Goal: Task Accomplishment & Management: Manage account settings

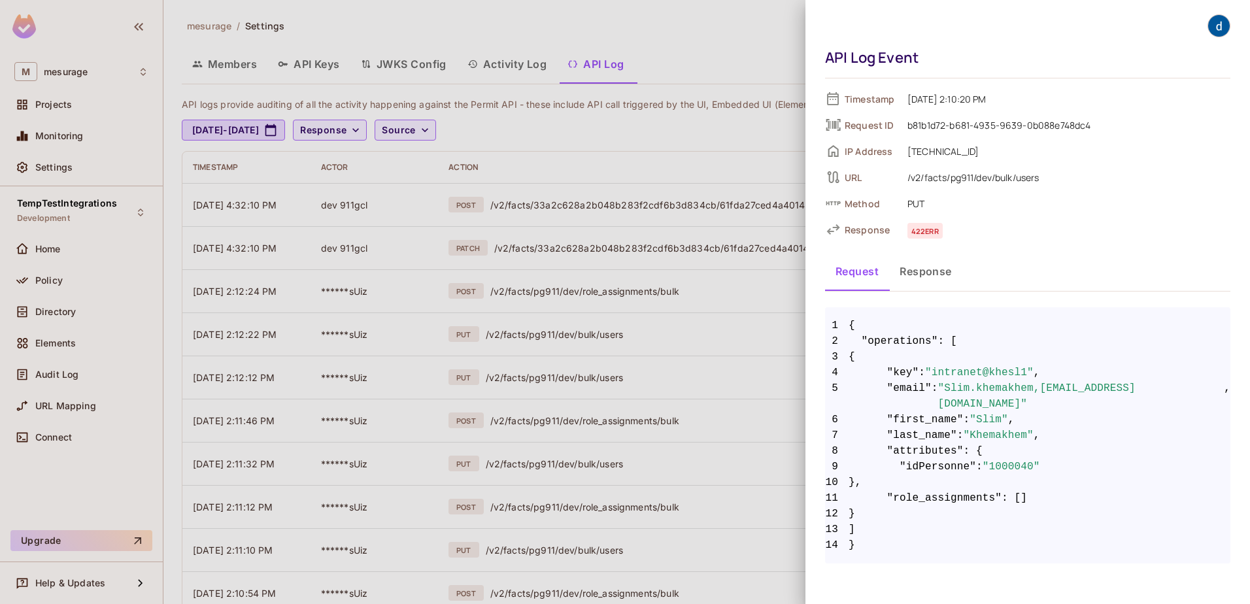
scroll to position [299, 0]
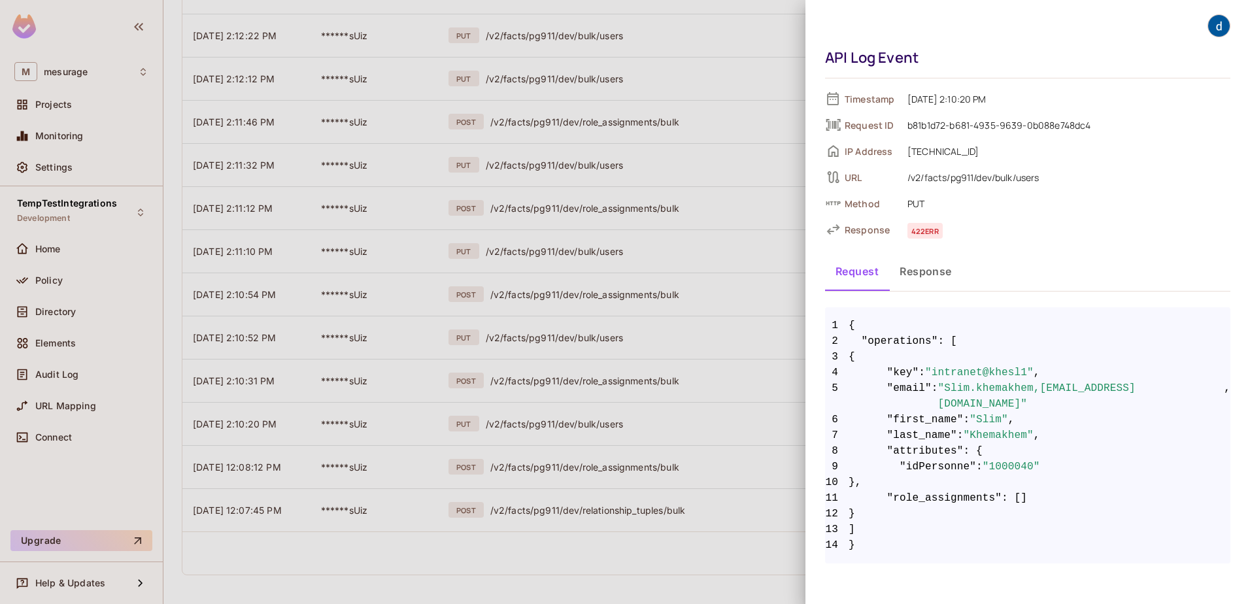
click at [653, 263] on div at bounding box center [625, 302] width 1250 height 604
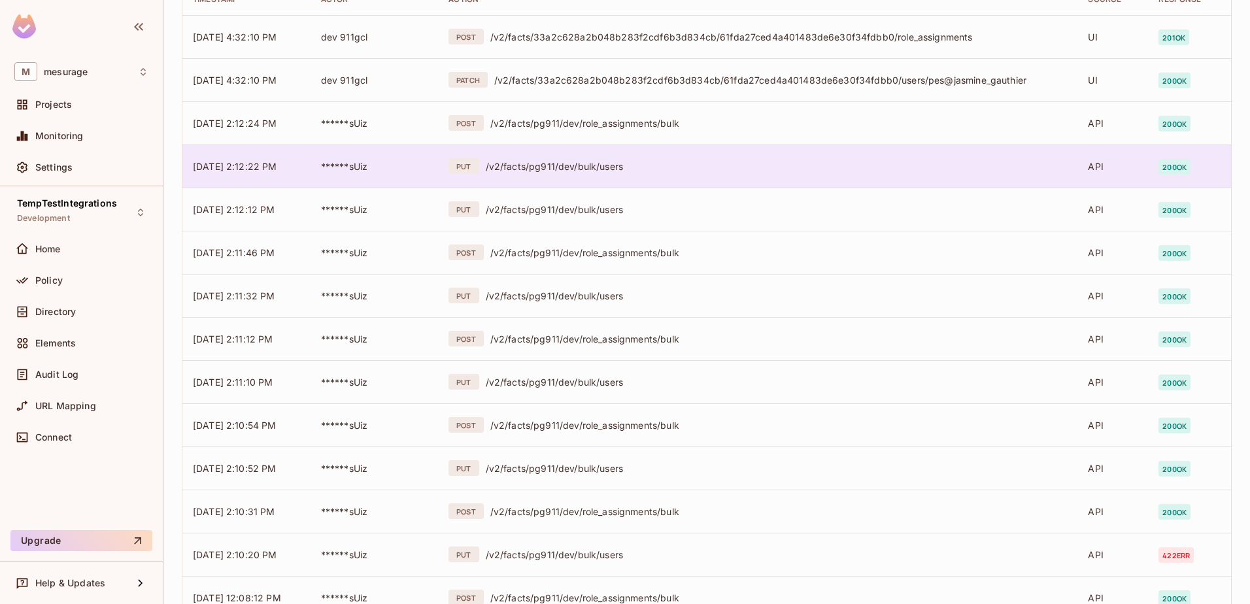
scroll to position [0, 0]
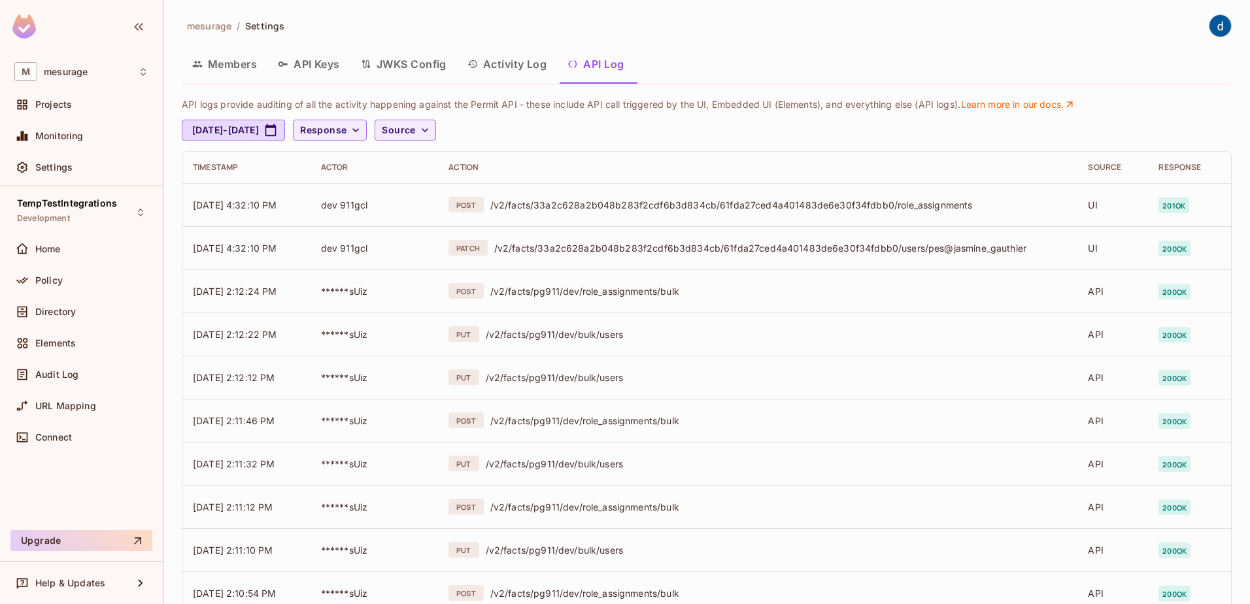
click at [507, 66] on button "Activity Log" at bounding box center [507, 64] width 101 height 33
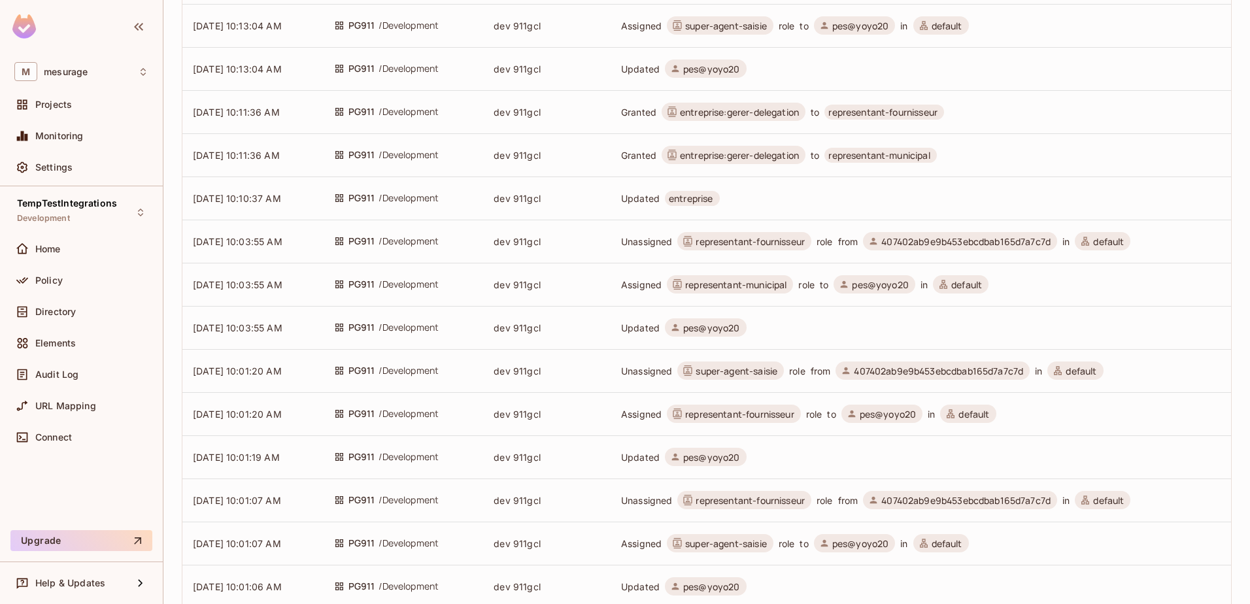
scroll to position [490, 0]
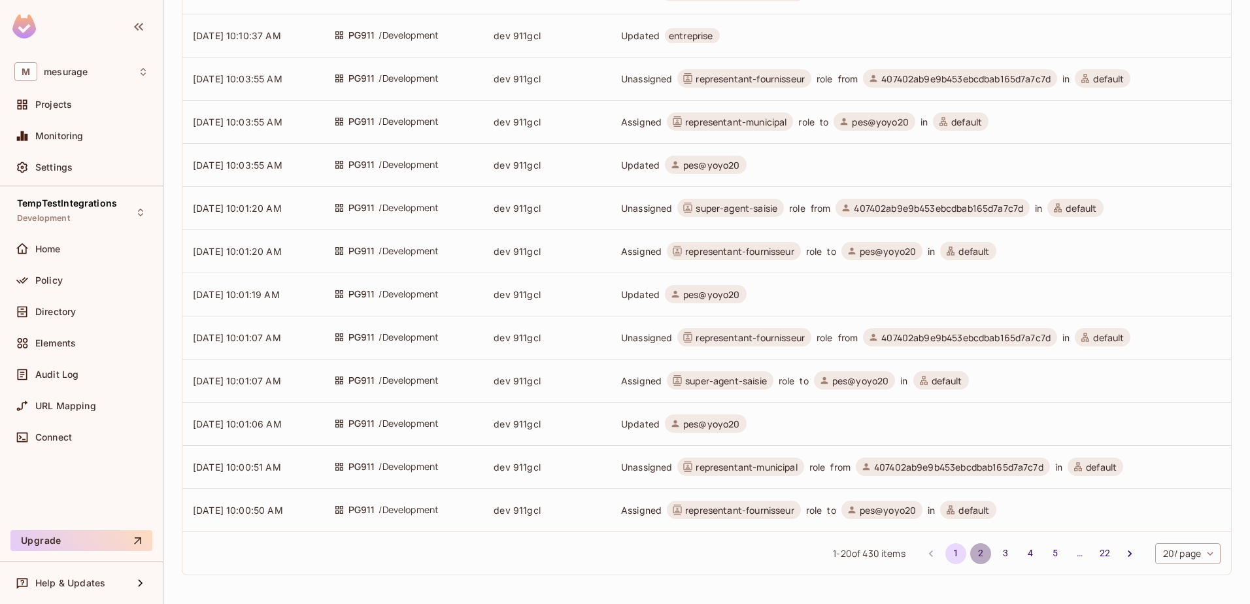
click at [970, 556] on button "2" at bounding box center [980, 553] width 21 height 21
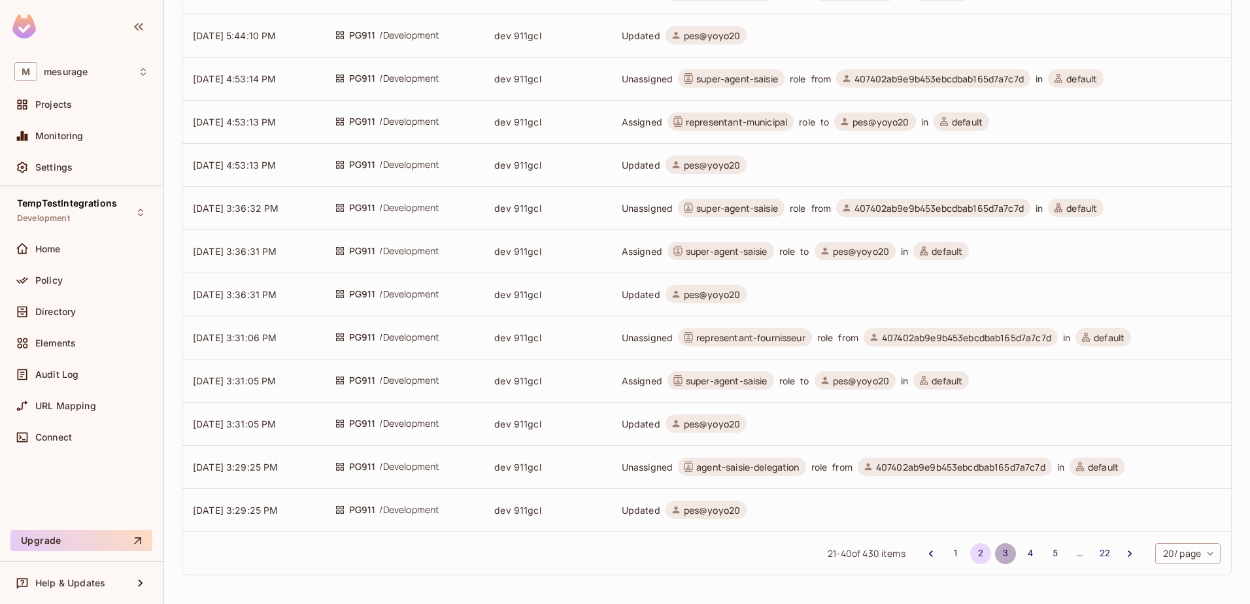
click at [995, 553] on button "3" at bounding box center [1005, 553] width 21 height 21
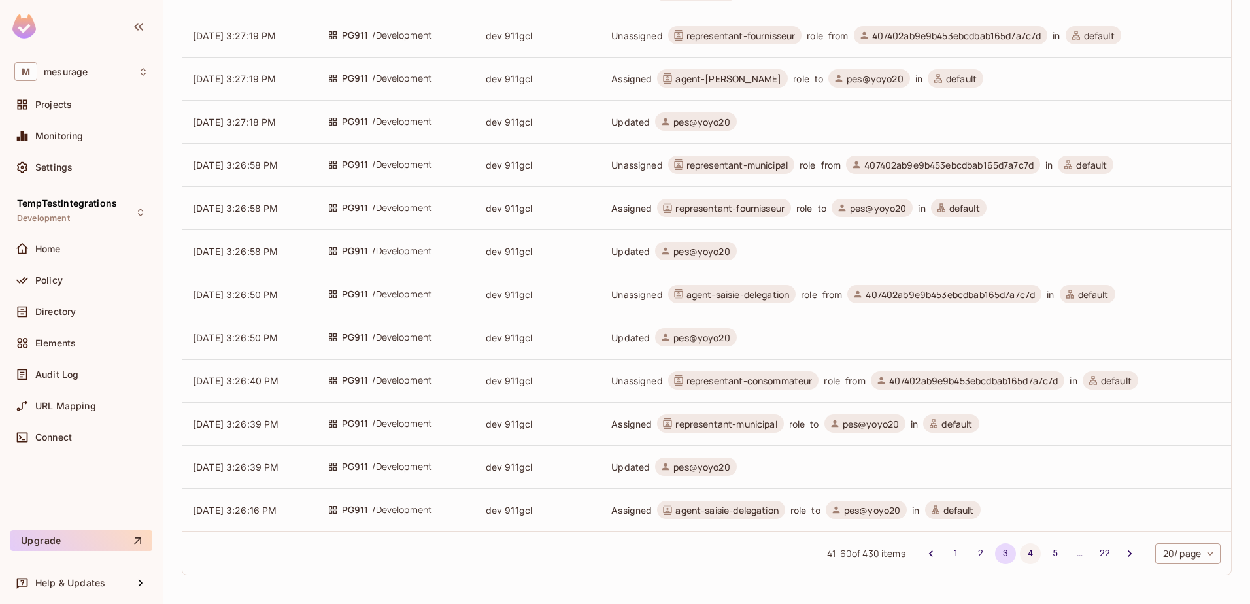
click at [1020, 554] on button "4" at bounding box center [1030, 553] width 21 height 21
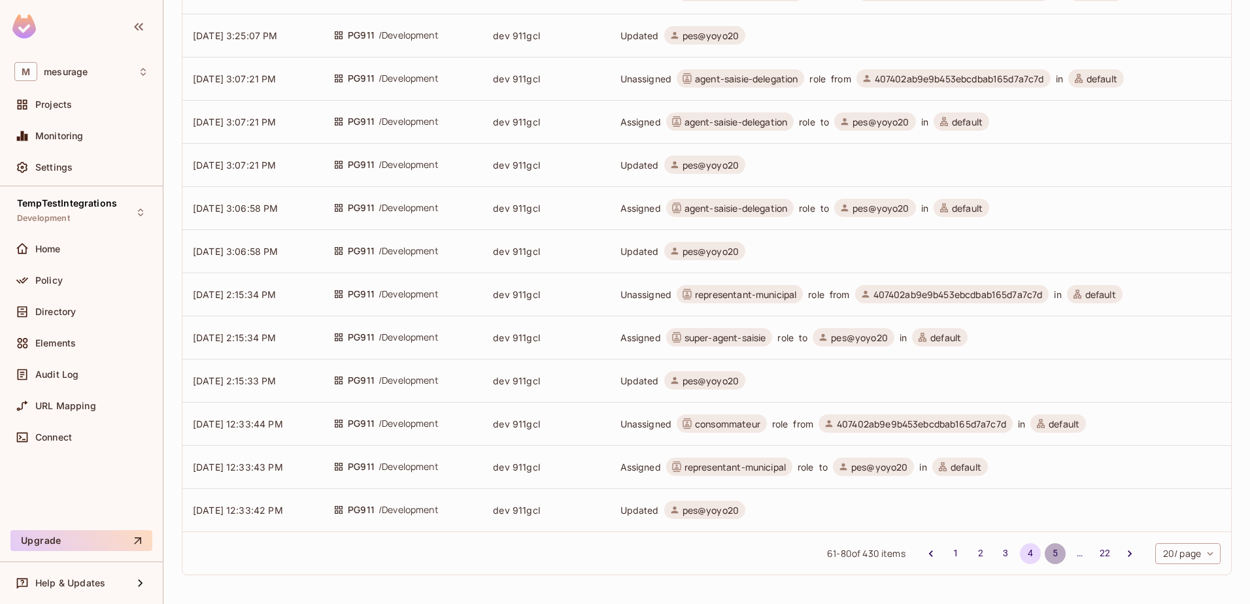
click at [1044, 552] on button "5" at bounding box center [1054, 553] width 21 height 21
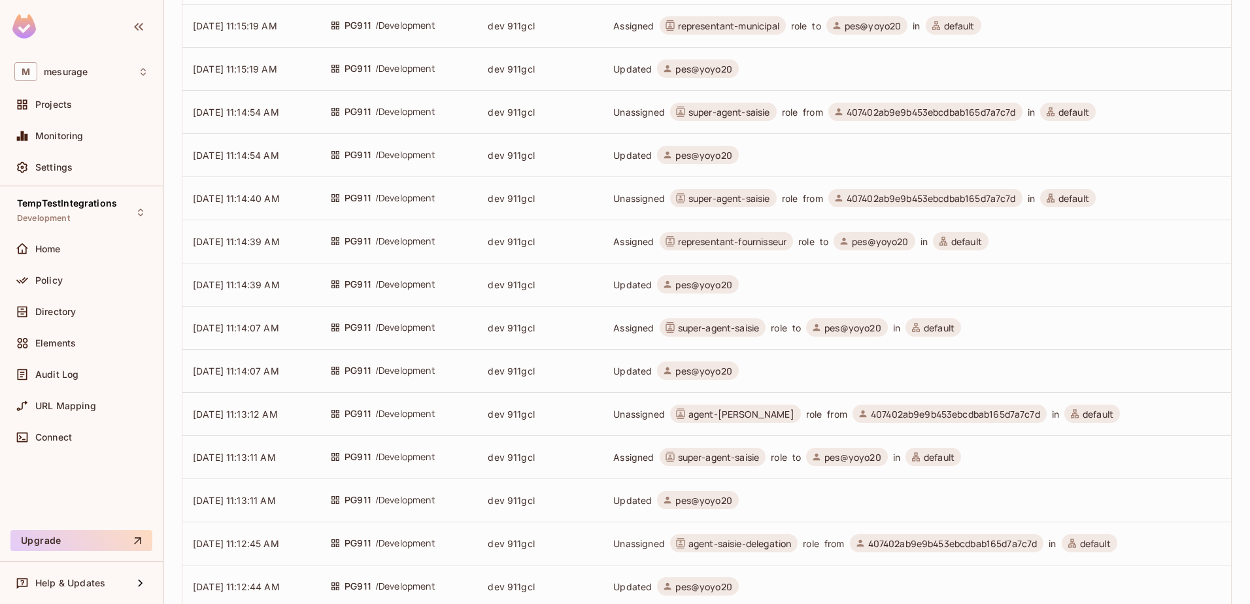
scroll to position [458, 0]
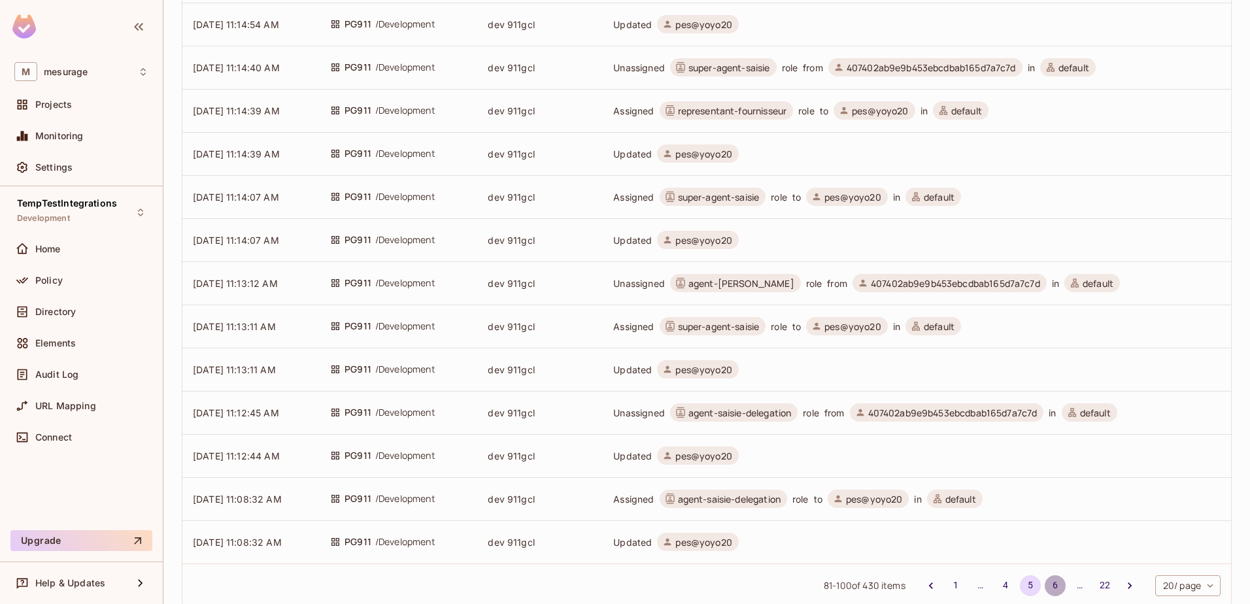
click at [1045, 587] on button "6" at bounding box center [1054, 585] width 21 height 21
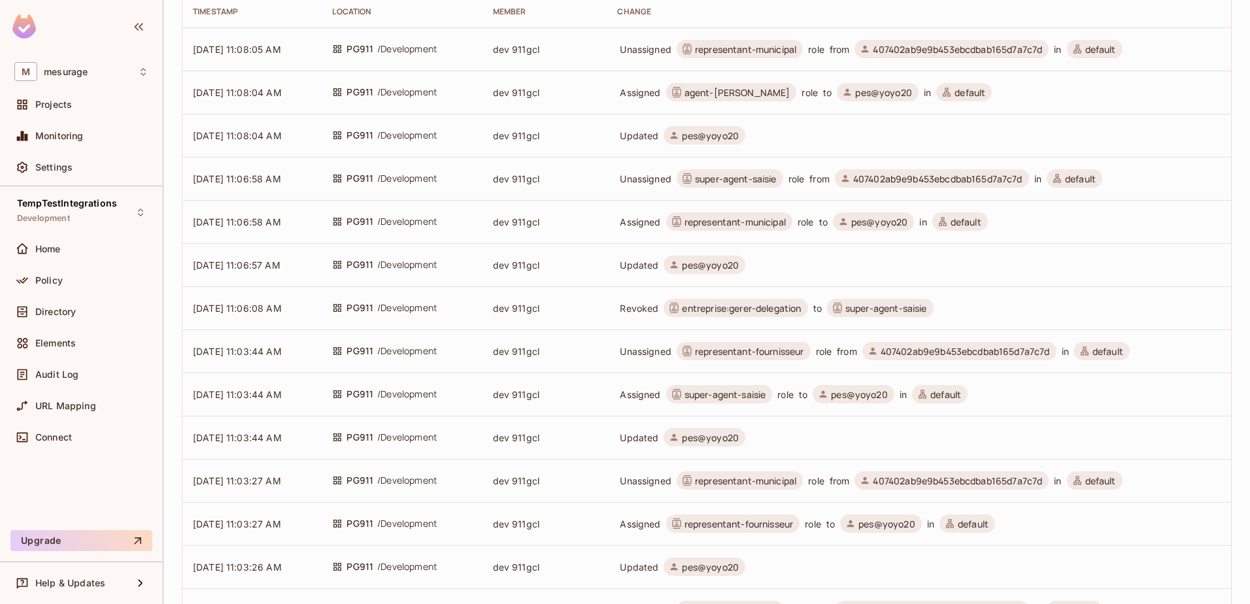
scroll to position [0, 0]
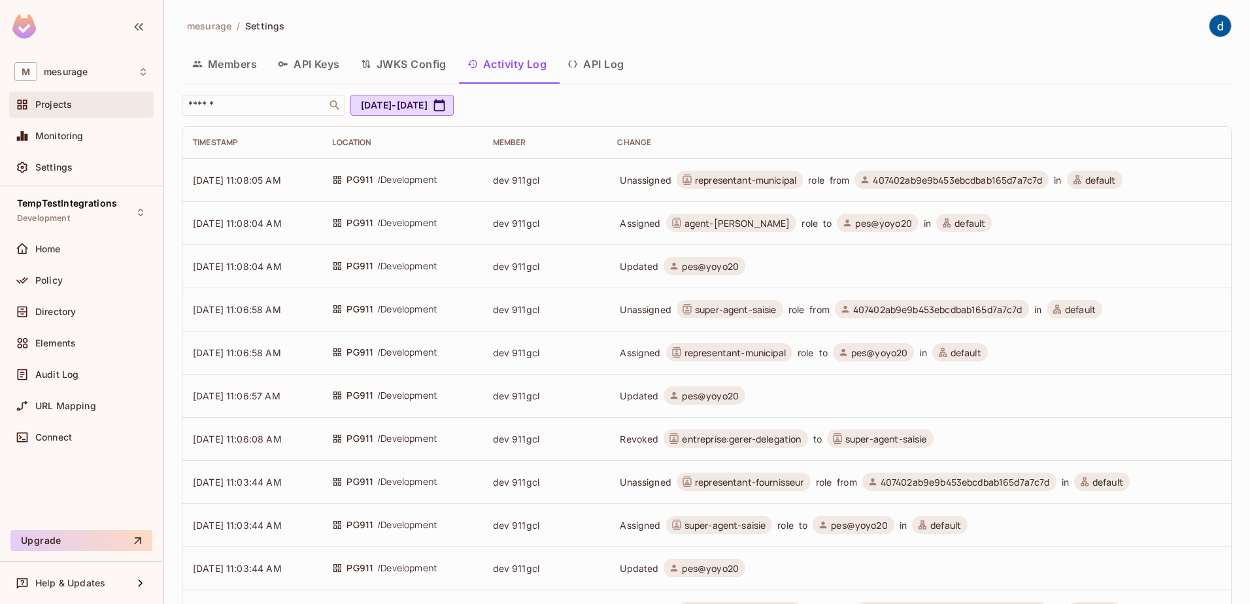
click at [40, 104] on span "Projects" at bounding box center [53, 104] width 37 height 10
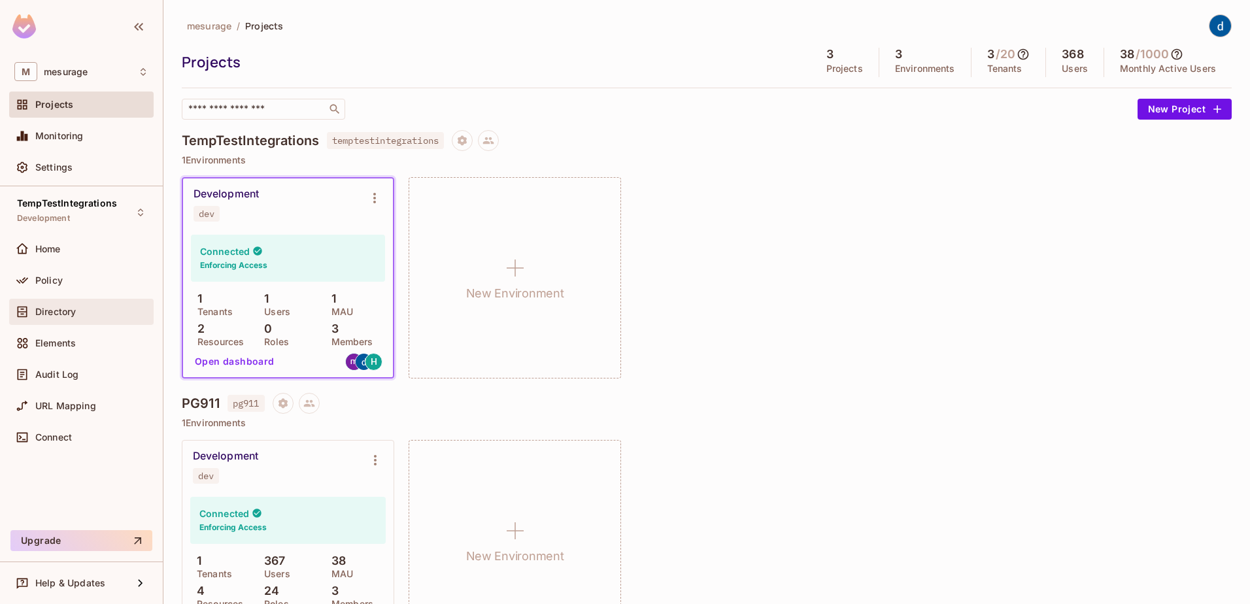
click at [52, 309] on span "Directory" at bounding box center [55, 312] width 41 height 10
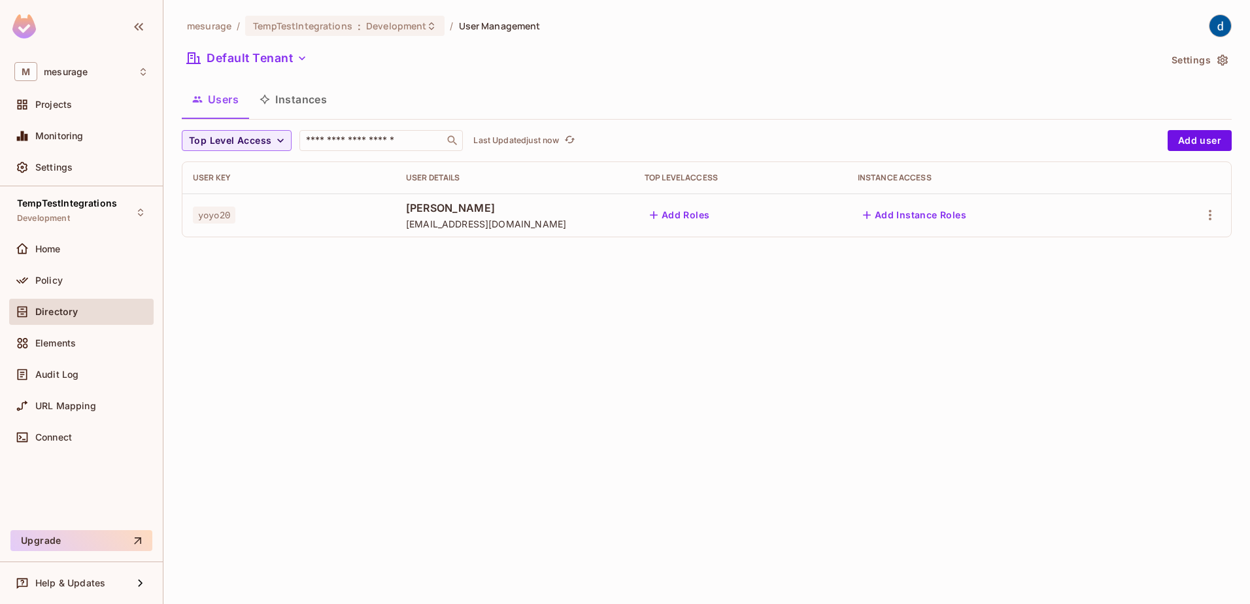
click at [292, 102] on button "Instances" at bounding box center [293, 99] width 88 height 33
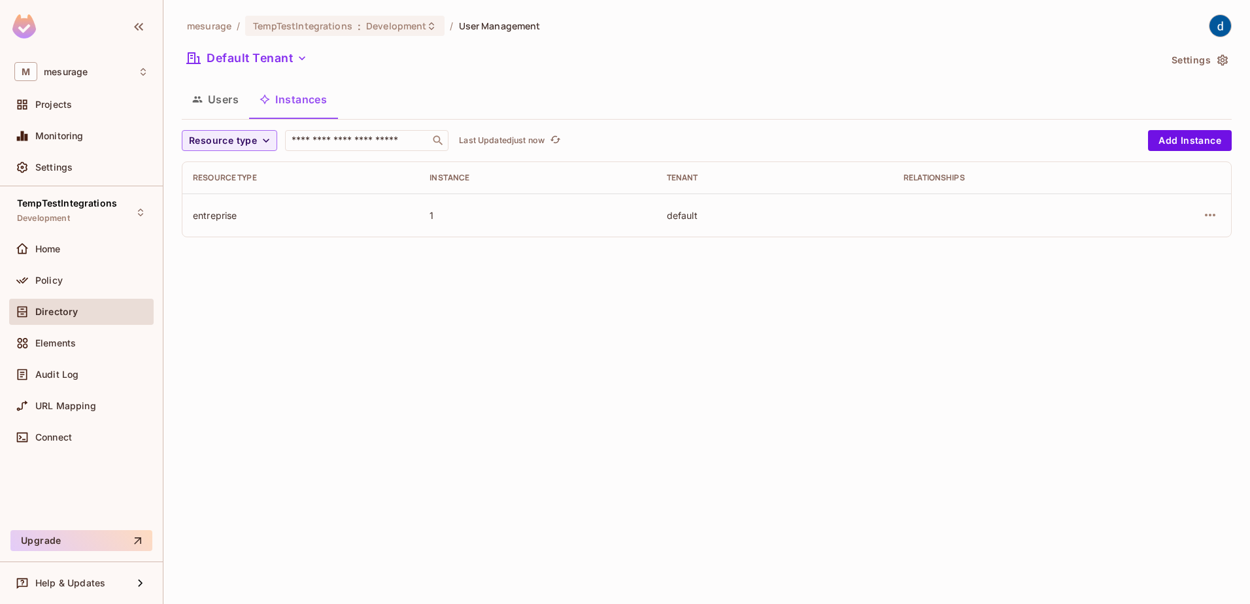
click at [212, 96] on button "Users" at bounding box center [215, 99] width 67 height 33
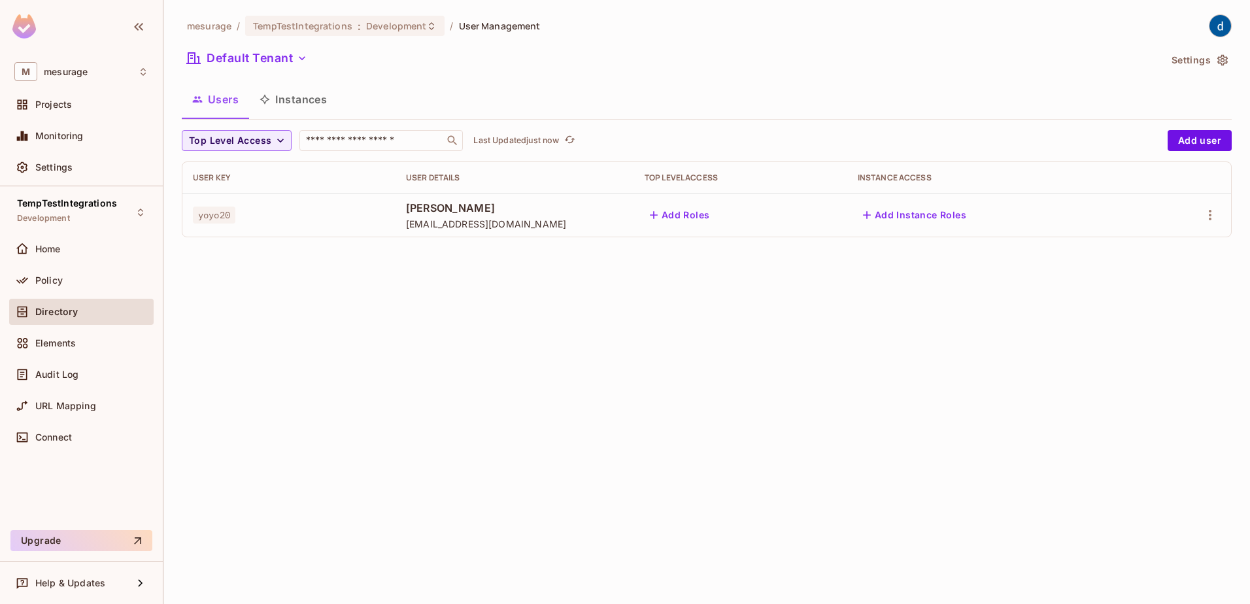
click at [259, 175] on div "User Key" at bounding box center [289, 178] width 192 height 10
click at [1209, 218] on icon "button" at bounding box center [1210, 215] width 16 height 16
click at [1129, 248] on span "Edit" at bounding box center [1140, 245] width 25 height 21
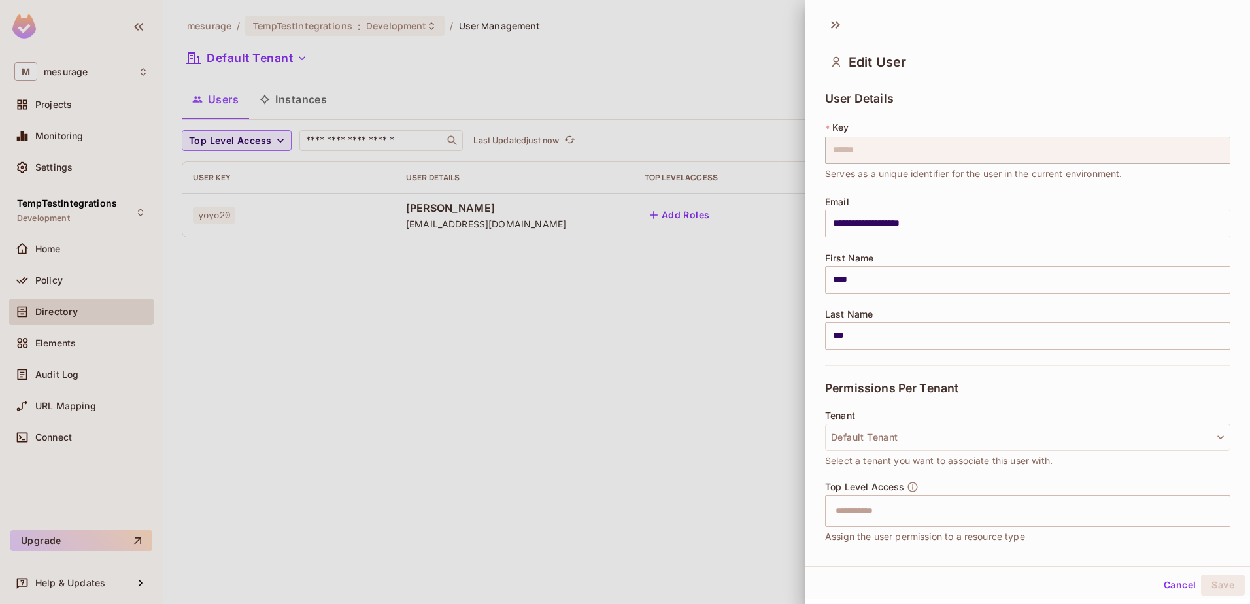
scroll to position [103, 0]
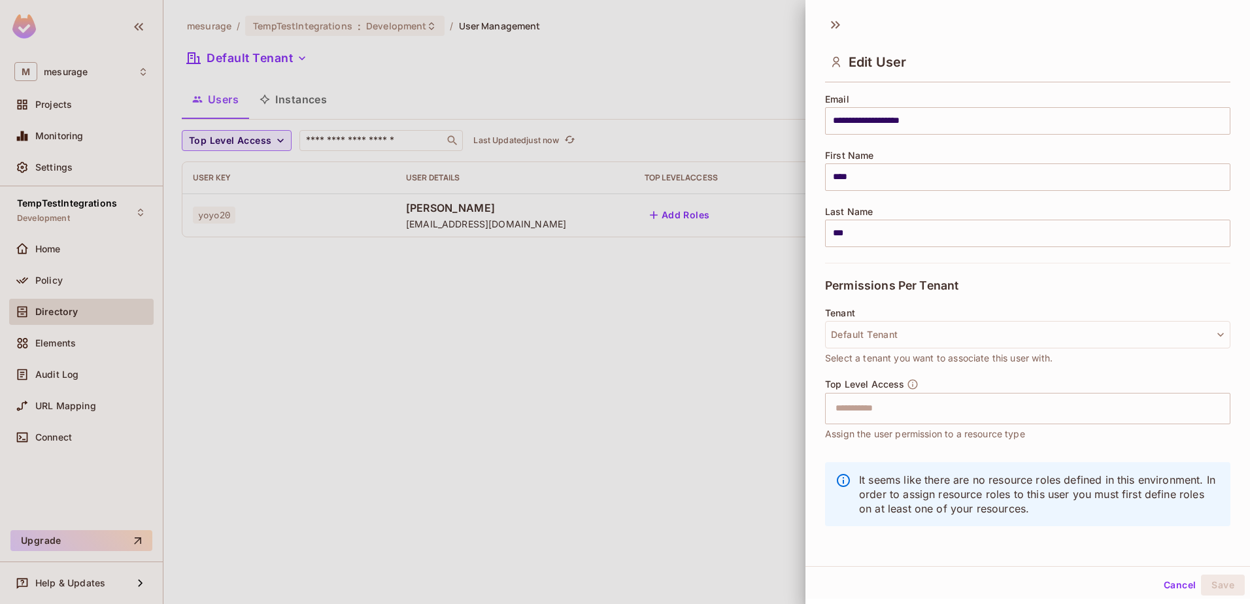
click at [528, 309] on div at bounding box center [625, 302] width 1250 height 604
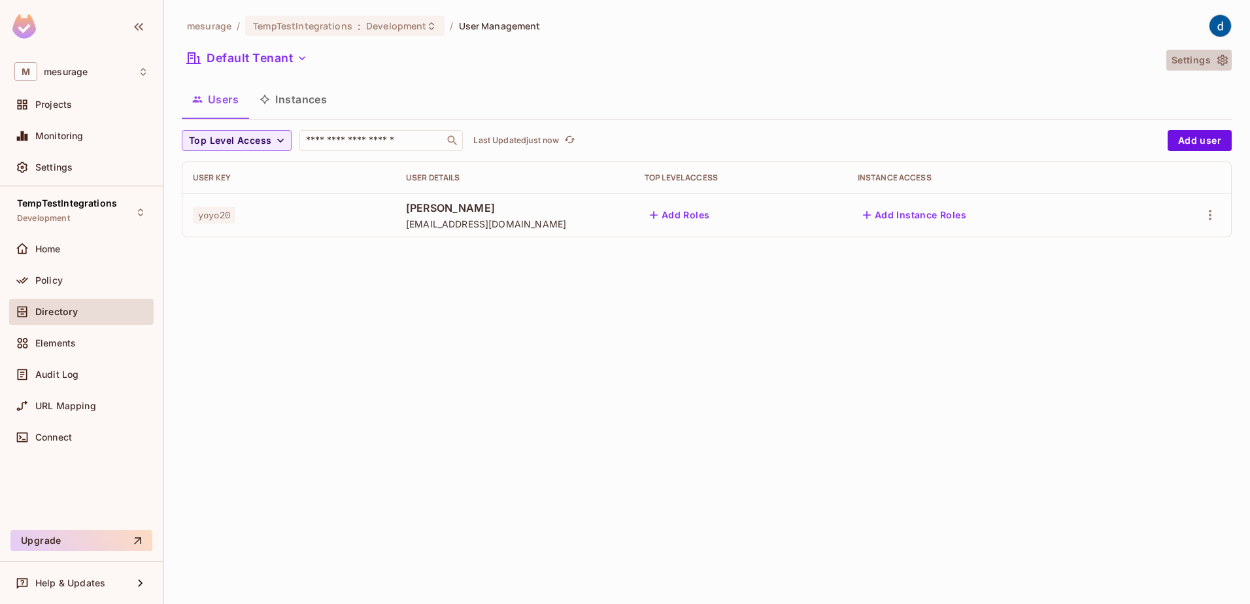
click at [1190, 50] on button "Settings" at bounding box center [1198, 60] width 65 height 21
